Goal: Navigation & Orientation: Go to known website

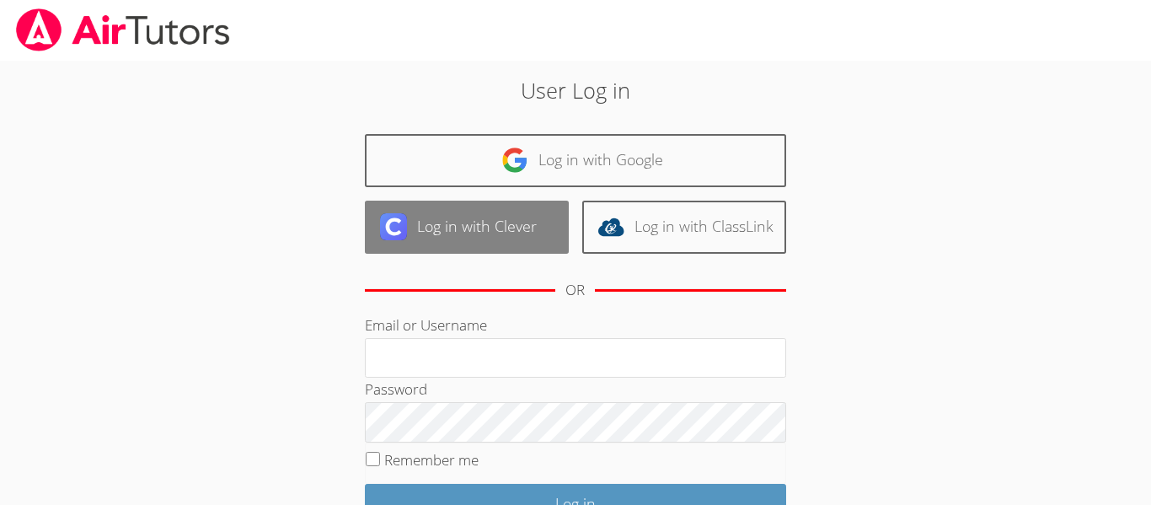
click at [513, 232] on link "Log in with Clever" at bounding box center [467, 227] width 204 height 53
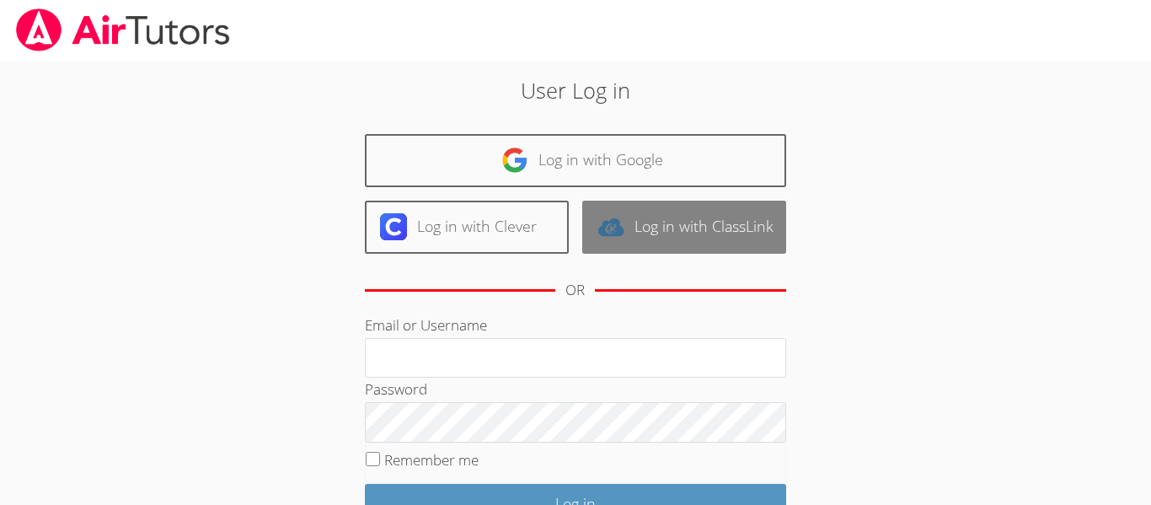
click at [690, 234] on link "Log in with ClassLink" at bounding box center [684, 227] width 204 height 53
